Goal: Task Accomplishment & Management: Manage account settings

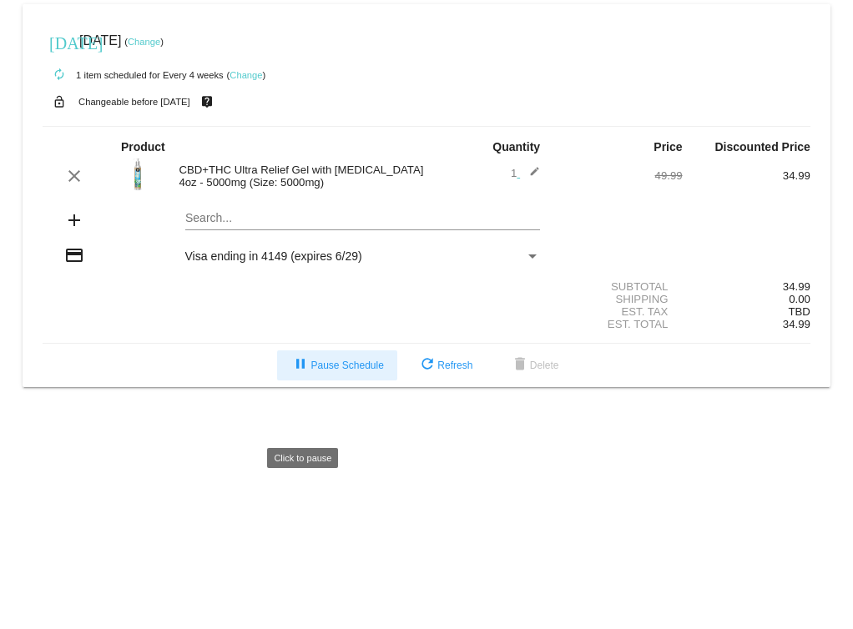
click at [340, 371] on span "pause Pause Schedule" at bounding box center [336, 366] width 93 height 12
click at [262, 72] on link "Change" at bounding box center [245, 75] width 33 height 10
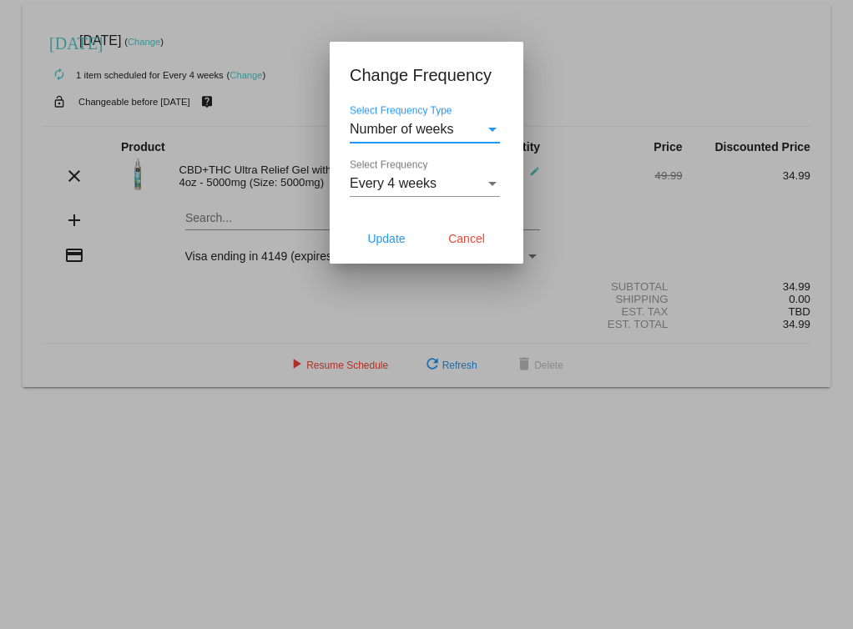
click at [491, 186] on div "Select Frequency" at bounding box center [492, 184] width 8 height 4
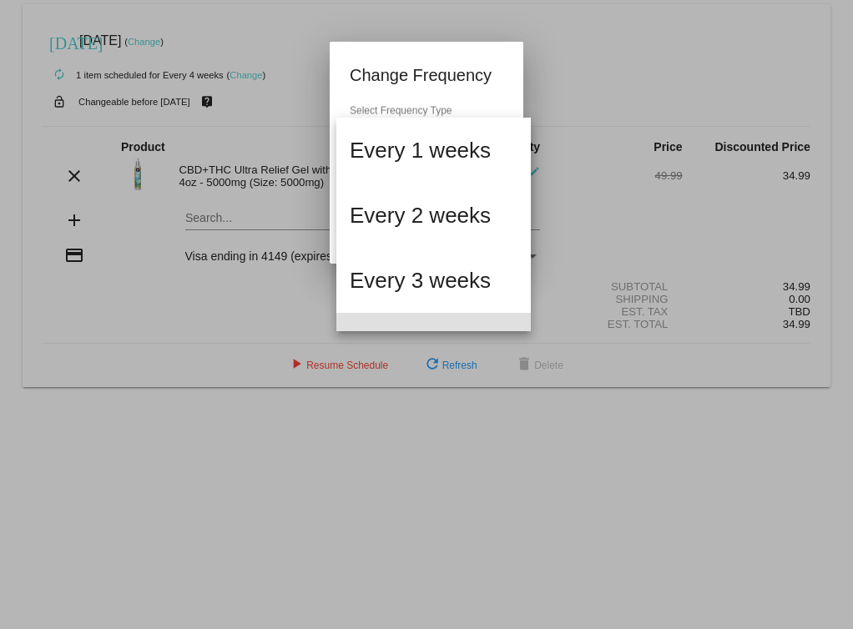
scroll to position [112, 0]
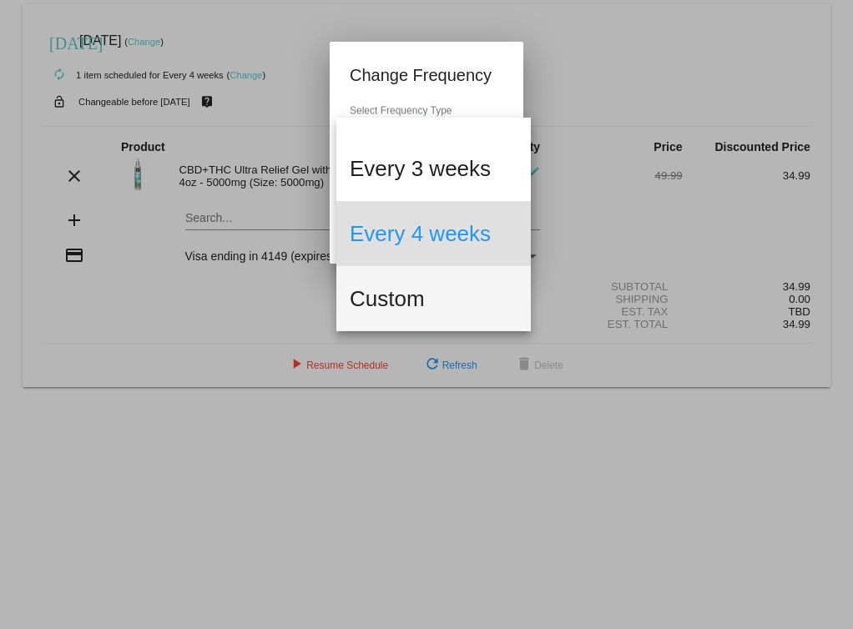
click at [421, 303] on span "Custom" at bounding box center [434, 298] width 168 height 65
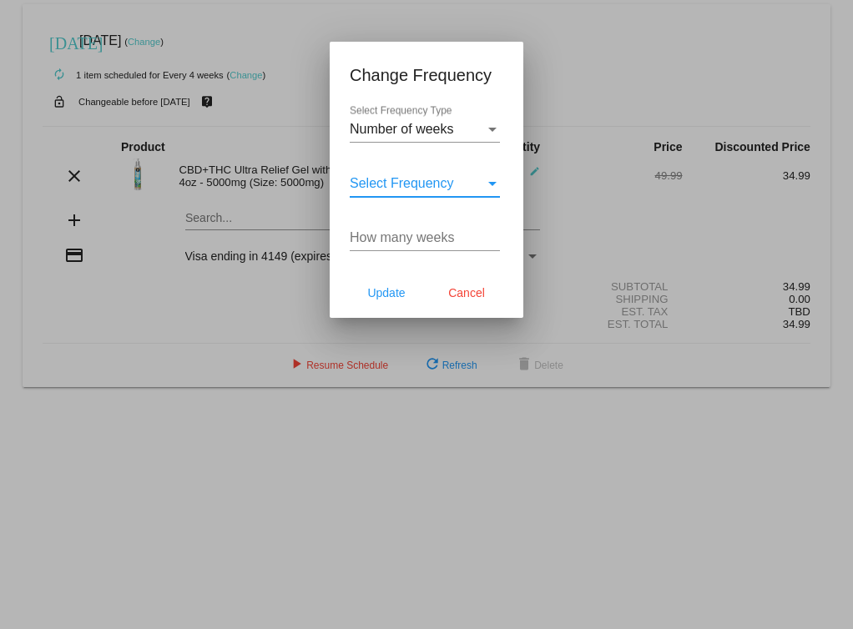
click at [490, 137] on div "Select Frequency Type" at bounding box center [492, 129] width 15 height 15
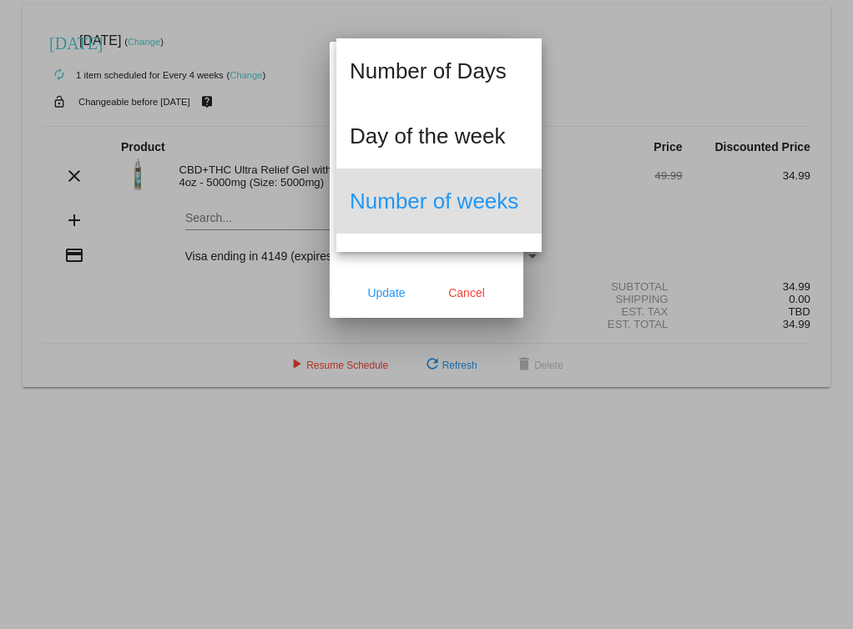
scroll to position [56, 0]
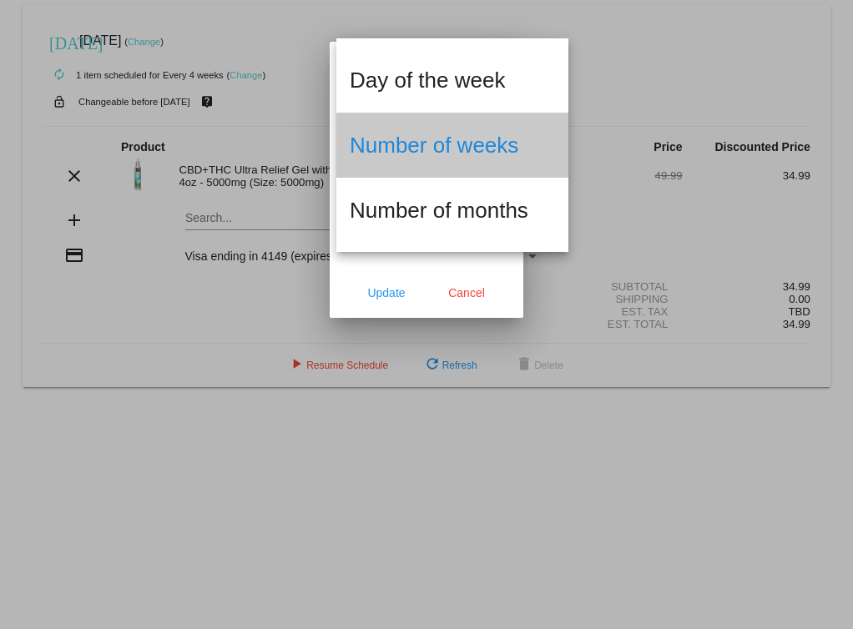
click at [490, 149] on span "Number of weeks" at bounding box center [452, 145] width 205 height 65
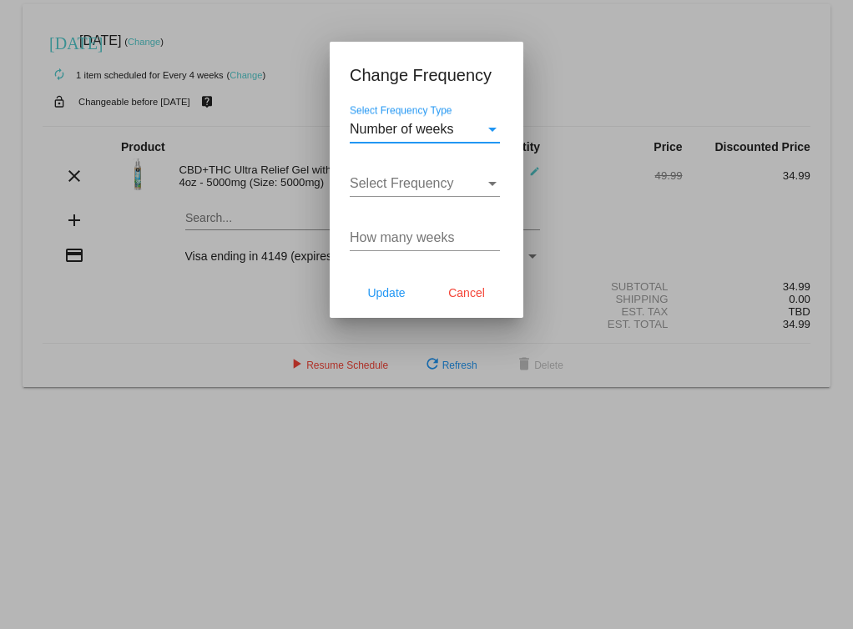
click at [492, 137] on div "Select Frequency Type" at bounding box center [492, 129] width 15 height 15
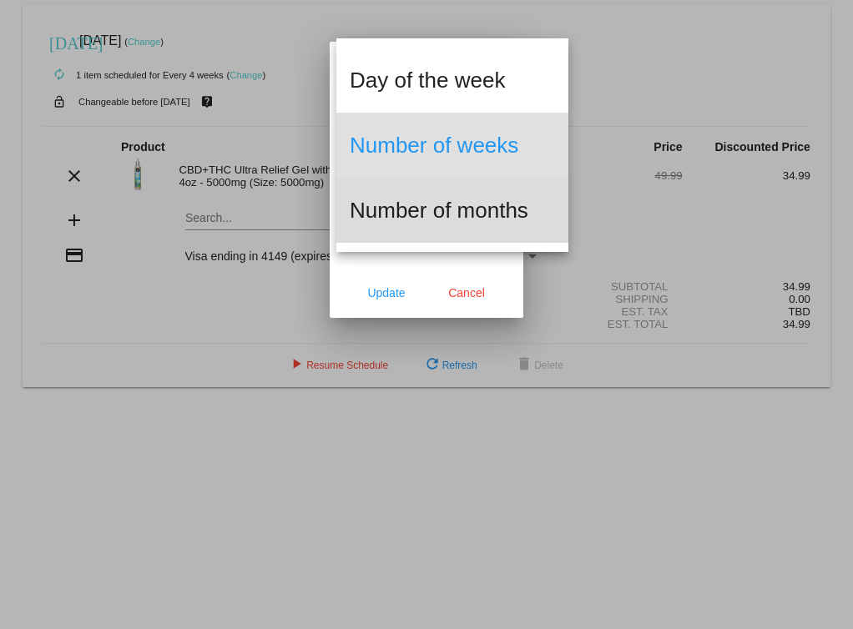
click at [481, 208] on span "Number of months" at bounding box center [452, 210] width 205 height 65
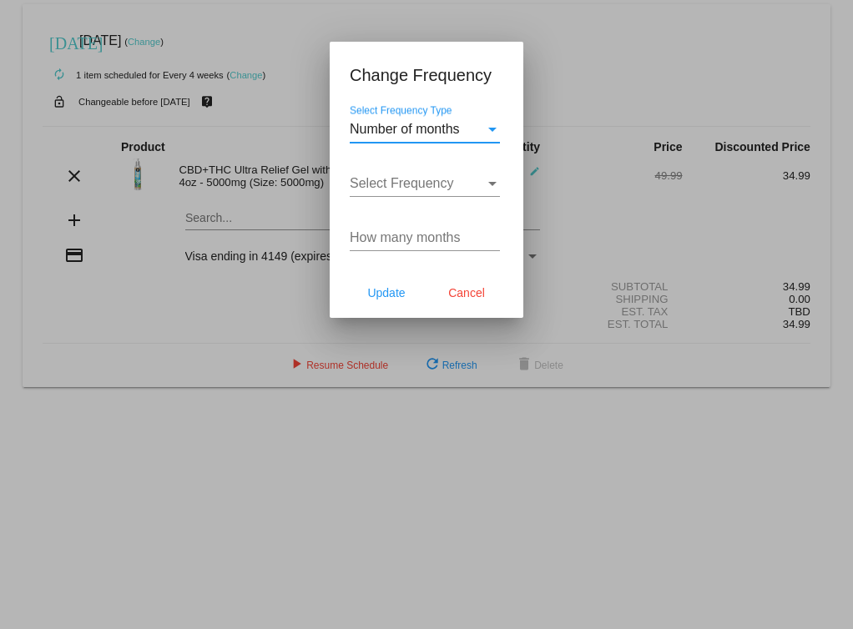
click at [454, 190] on span "Select Frequency" at bounding box center [402, 183] width 104 height 14
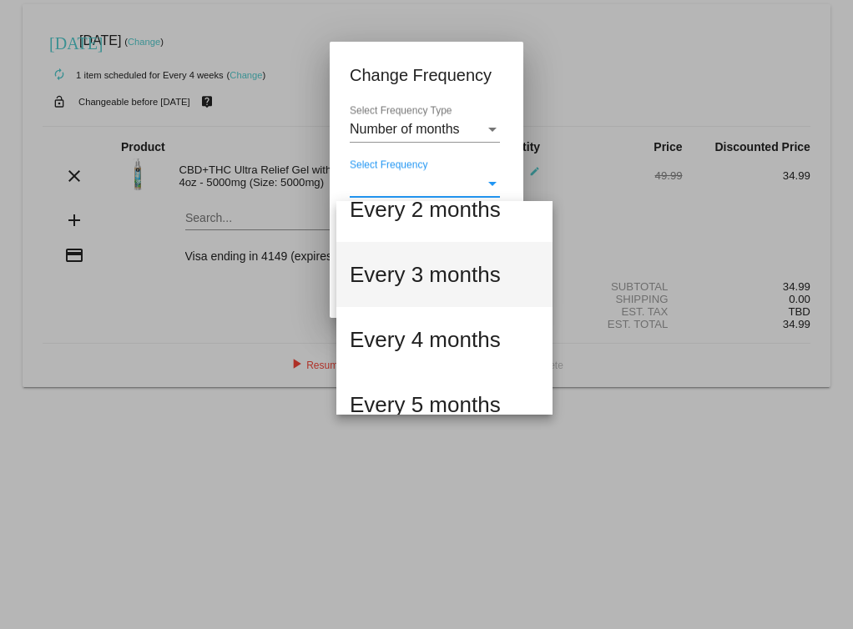
scroll to position [90, 0]
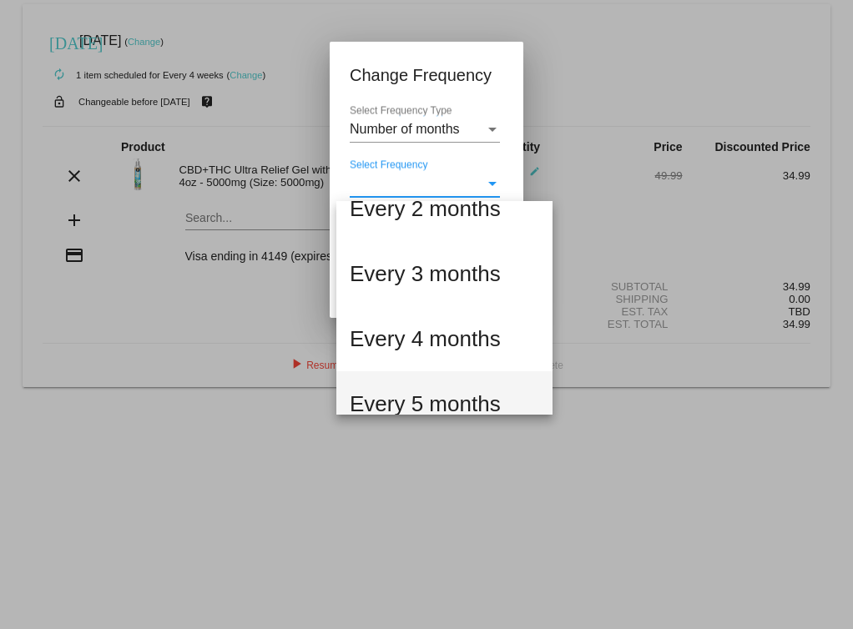
click at [453, 397] on span "Every 5 months" at bounding box center [444, 403] width 189 height 65
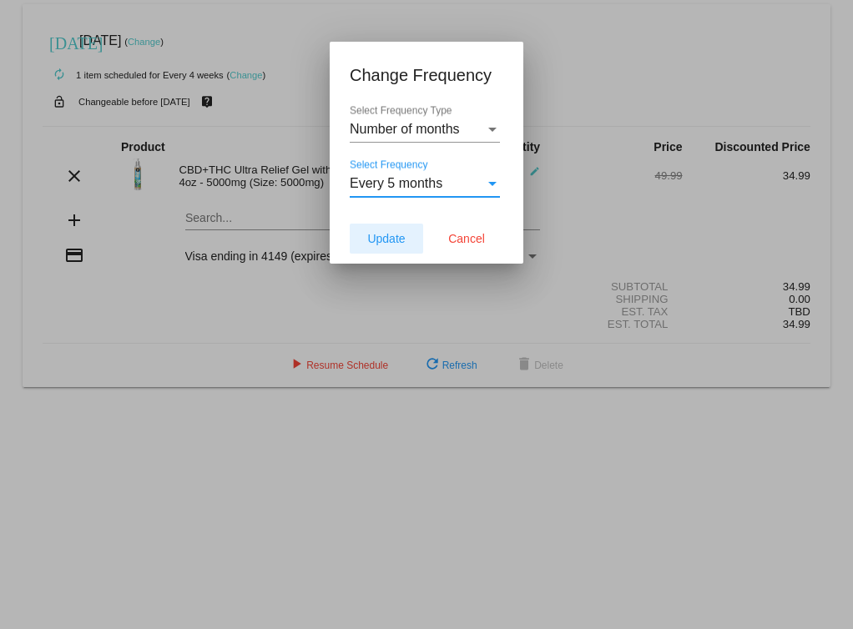
click at [404, 245] on span "Update" at bounding box center [386, 238] width 38 height 13
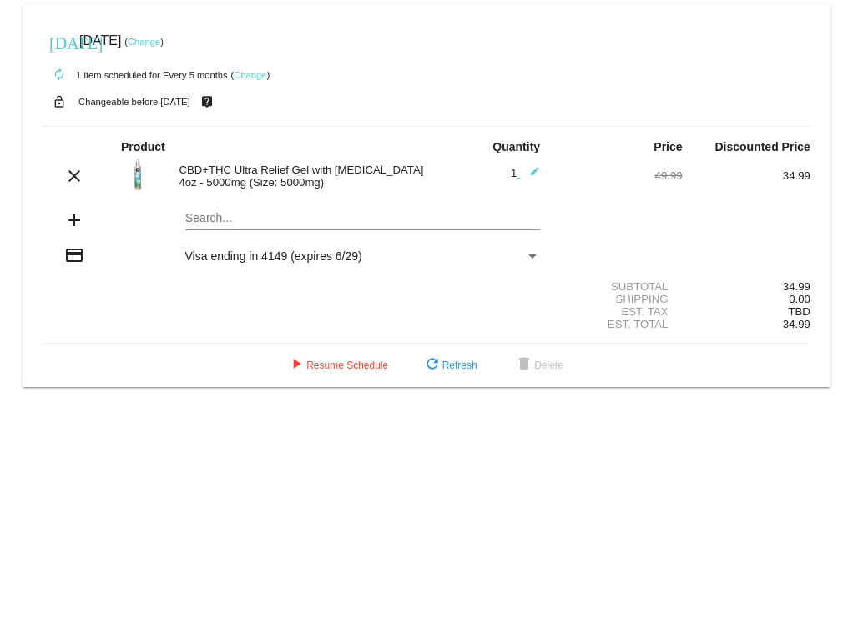
click at [160, 40] on link "Change" at bounding box center [144, 42] width 33 height 10
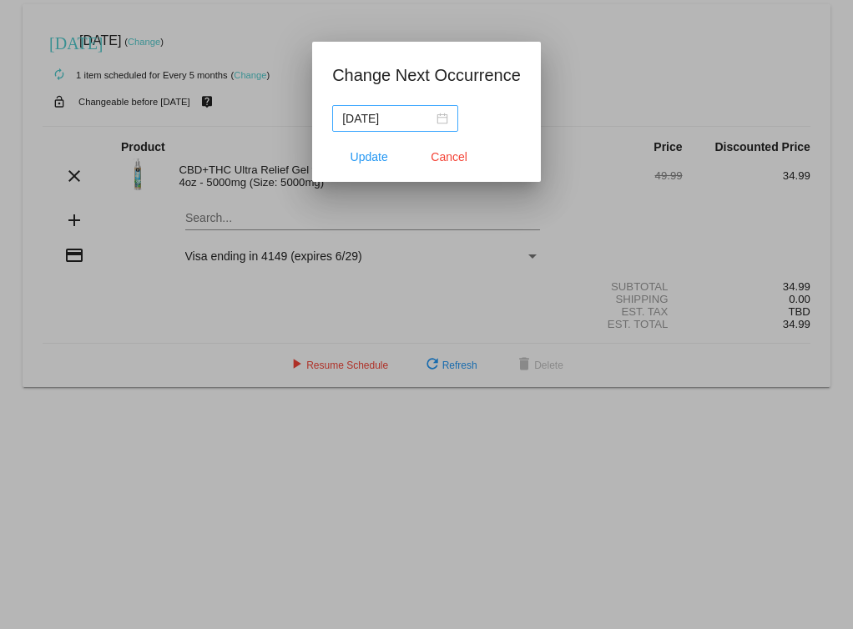
click at [430, 120] on div "[DATE]" at bounding box center [395, 118] width 106 height 18
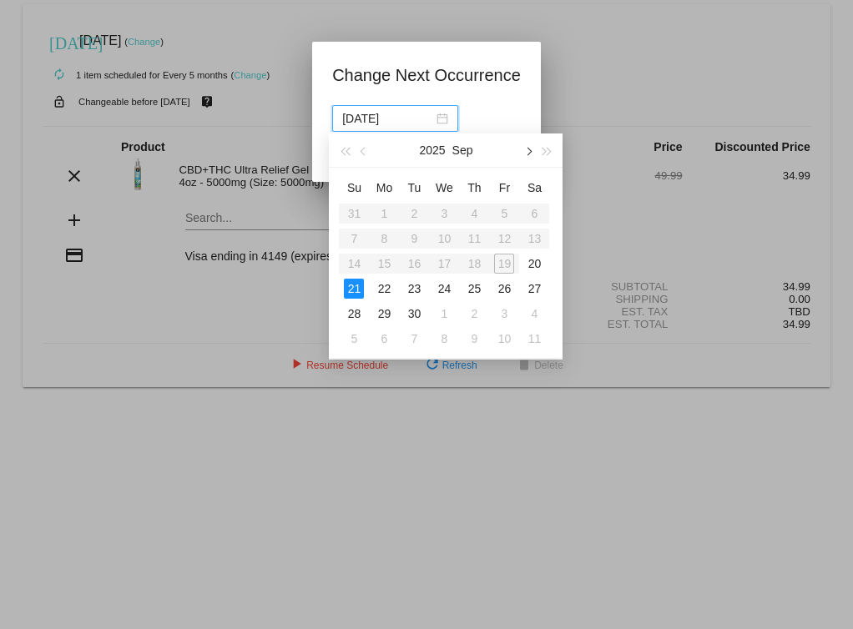
click at [530, 149] on span "button" at bounding box center [528, 152] width 8 height 8
click at [386, 209] on div "1" at bounding box center [384, 214] width 20 height 20
type input "[DATE]"
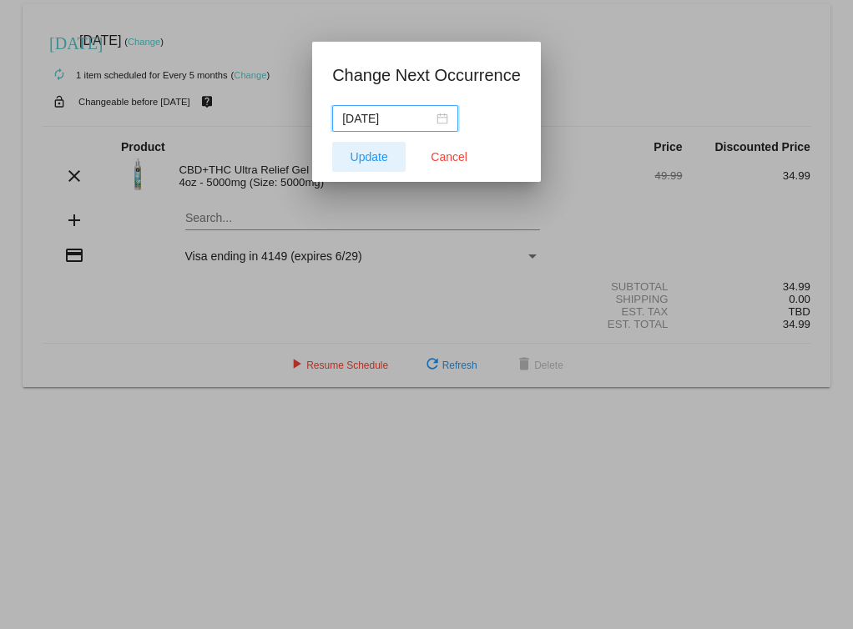
click at [381, 154] on span "Update" at bounding box center [369, 156] width 38 height 13
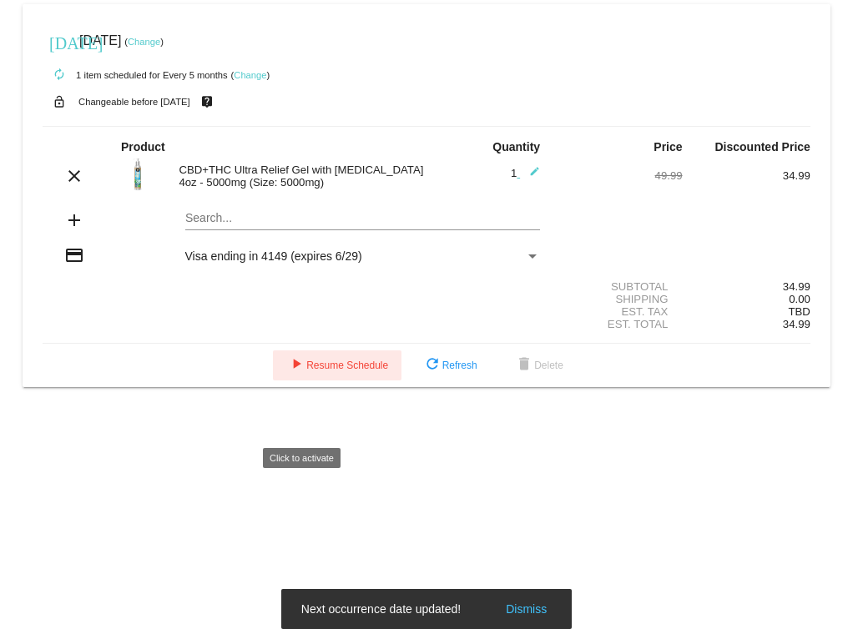
click at [317, 371] on span "play_arrow Resume Schedule" at bounding box center [337, 366] width 102 height 12
